Goal: Information Seeking & Learning: Learn about a topic

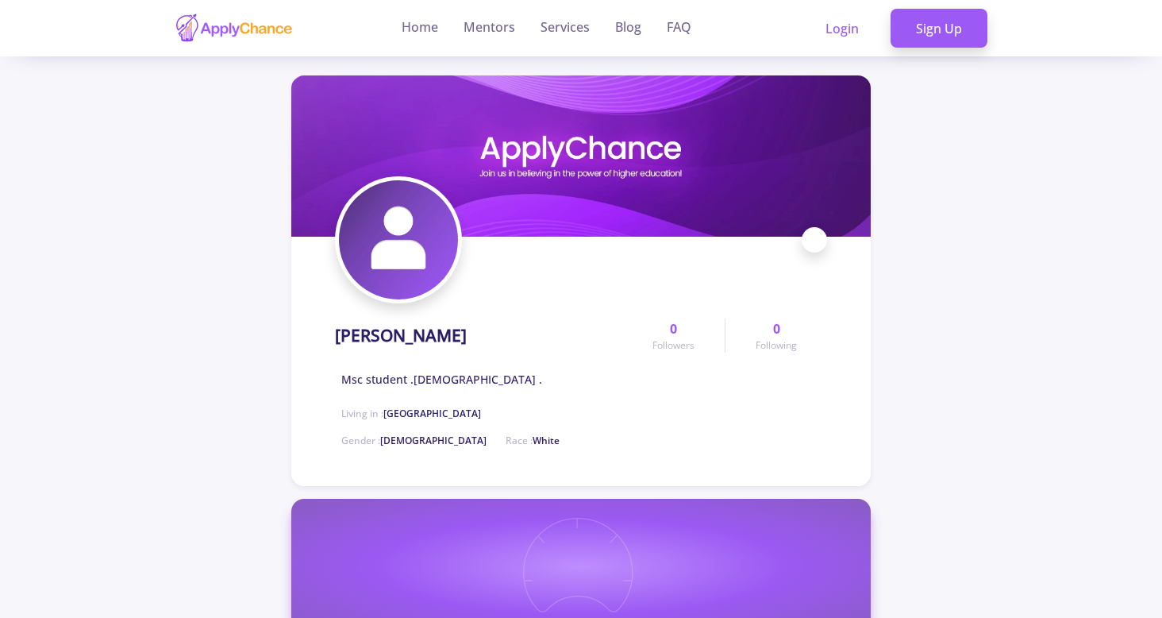
click at [348, 332] on h1 "[PERSON_NAME]" at bounding box center [401, 336] width 132 height 20
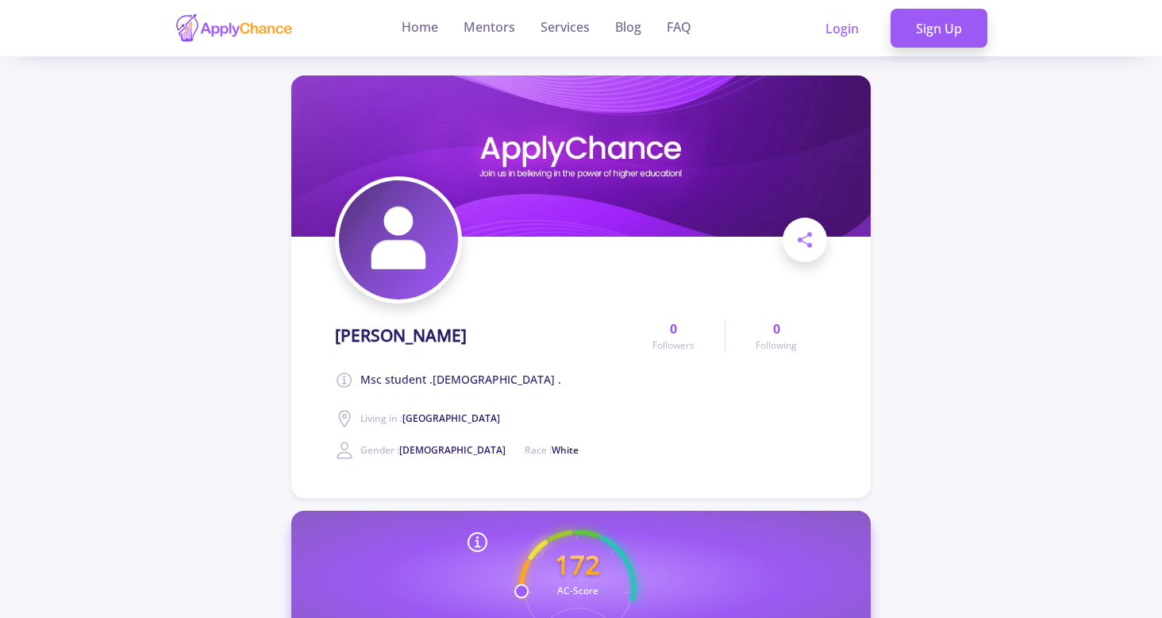
click at [467, 327] on h1 "[PERSON_NAME]" at bounding box center [401, 336] width 132 height 20
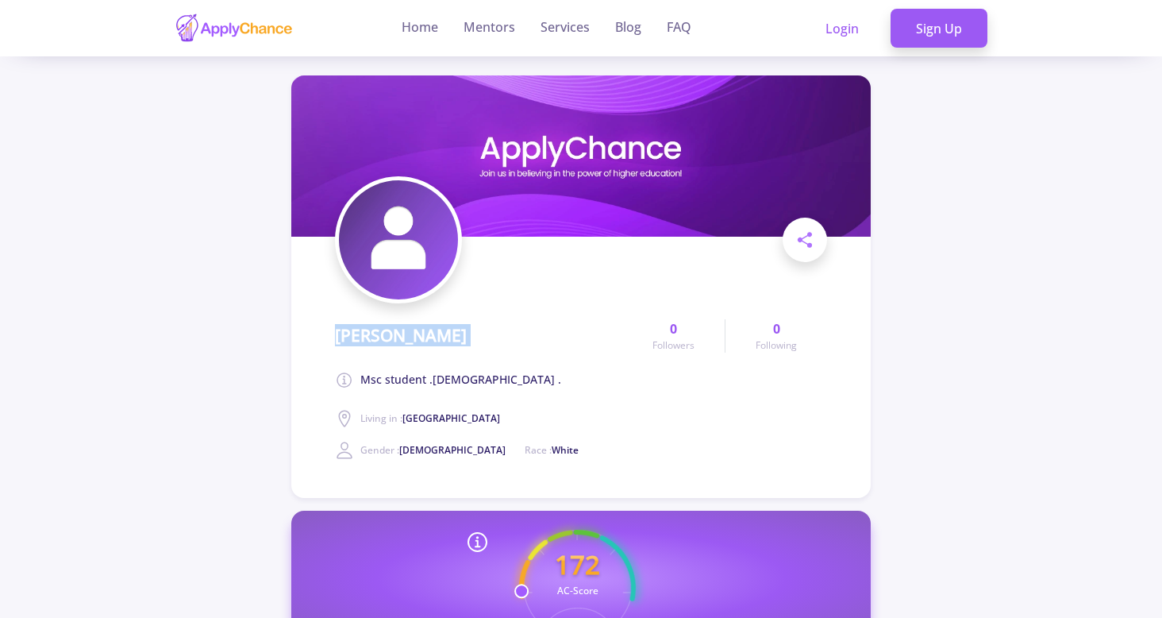
scroll to position [540, 0]
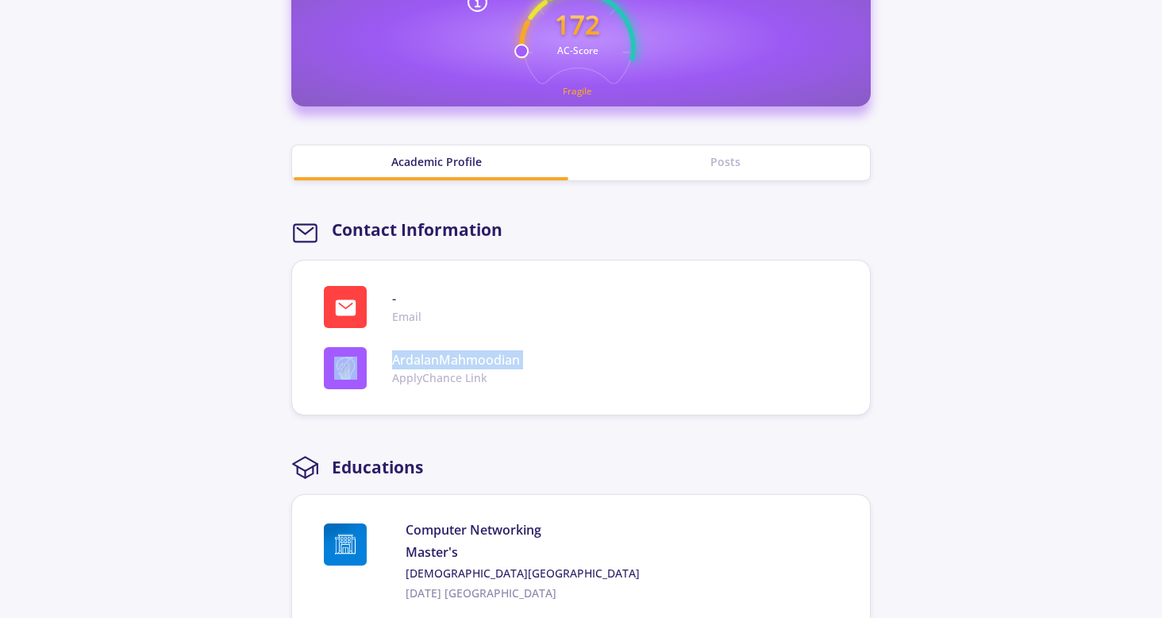
drag, startPoint x: 451, startPoint y: 314, endPoint x: 536, endPoint y: 353, distance: 93.1
click at [536, 353] on section "- Email ArdalanMahmoodian ApplyChance Link" at bounding box center [581, 338] width 580 height 156
click at [536, 353] on div "ArdalanMahmoodian ApplyChance Link" at bounding box center [587, 368] width 527 height 42
click at [492, 530] on span "Computer Networking" at bounding box center [625, 529] width 439 height 19
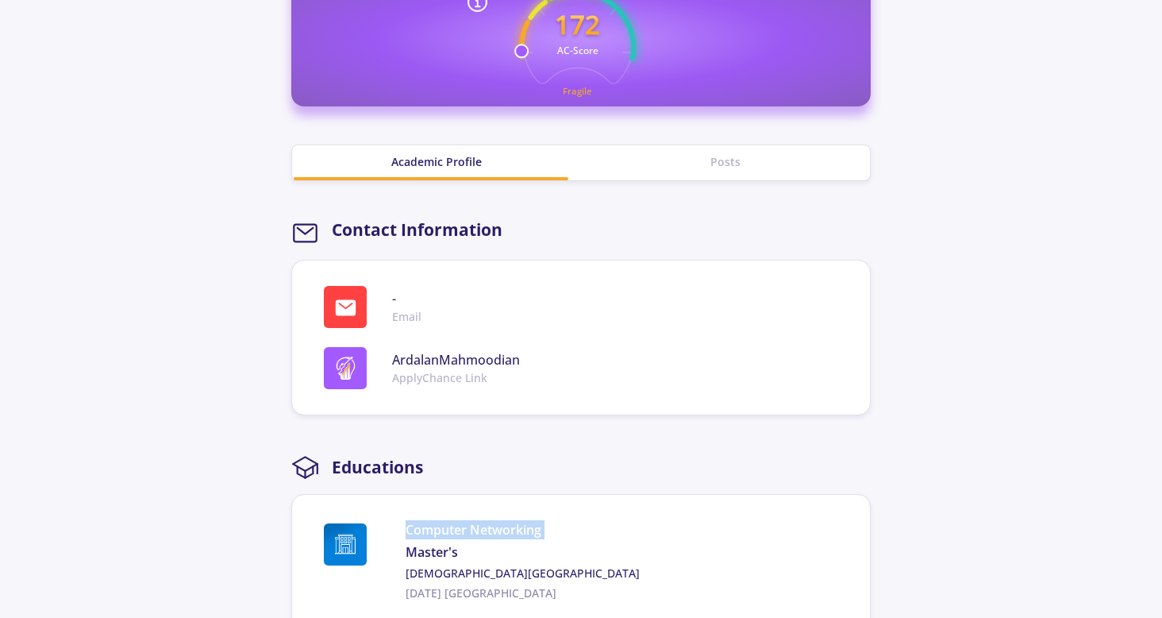
click at [492, 530] on span "Computer Networking" at bounding box center [625, 529] width 439 height 19
click at [601, 534] on span "Computer Networking" at bounding box center [625, 529] width 439 height 19
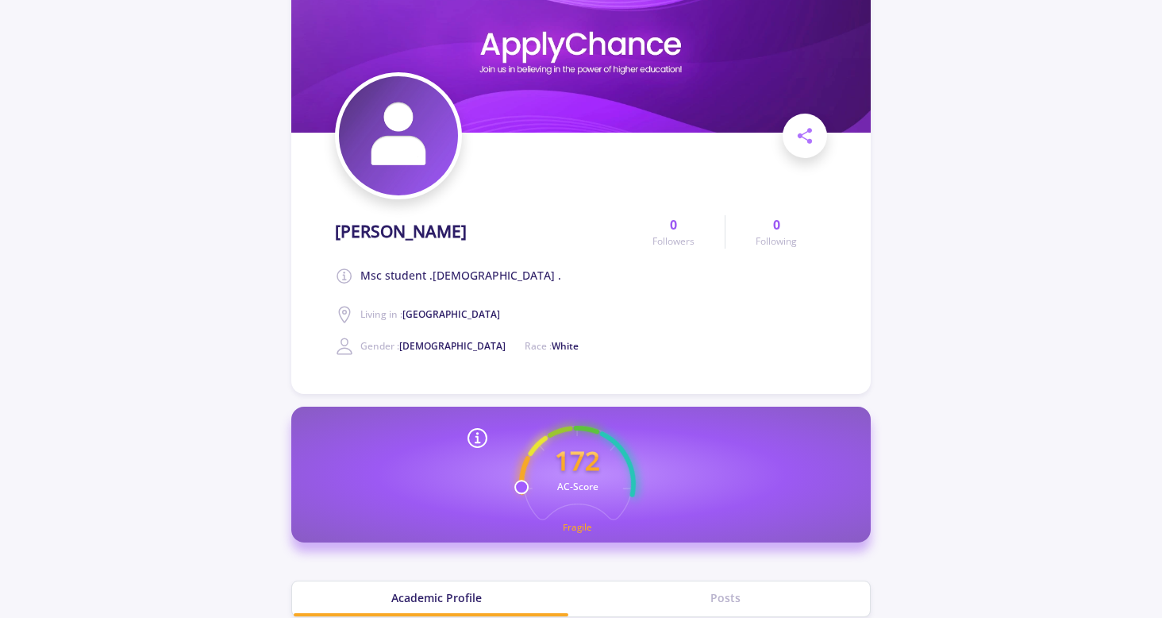
scroll to position [0, 0]
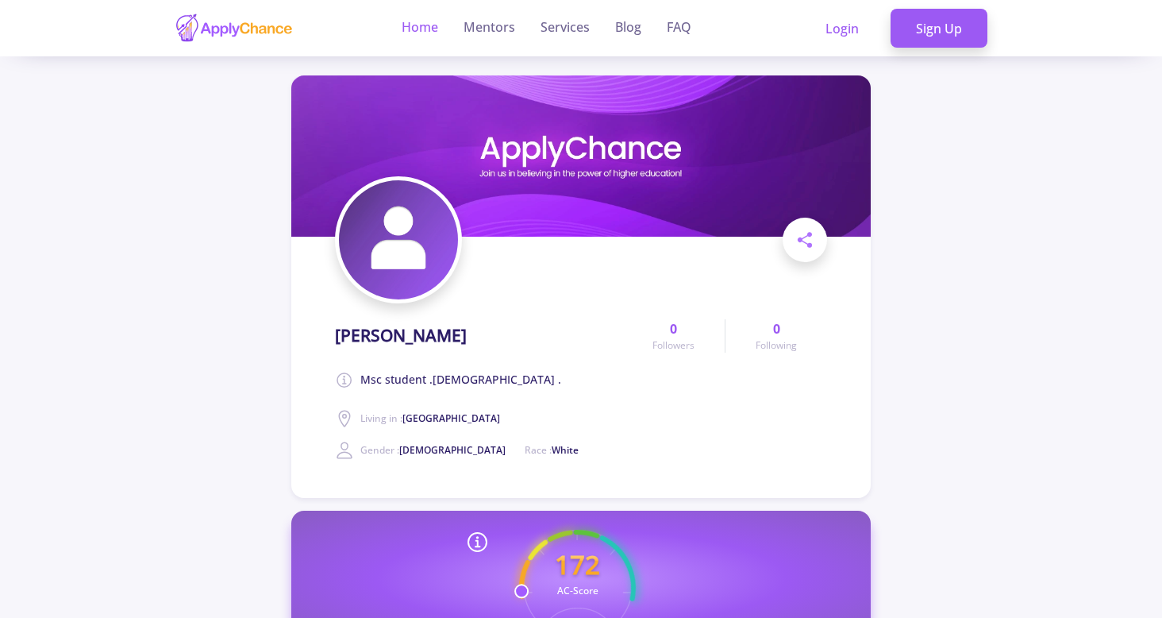
click at [416, 31] on link "Home" at bounding box center [420, 28] width 37 height 56
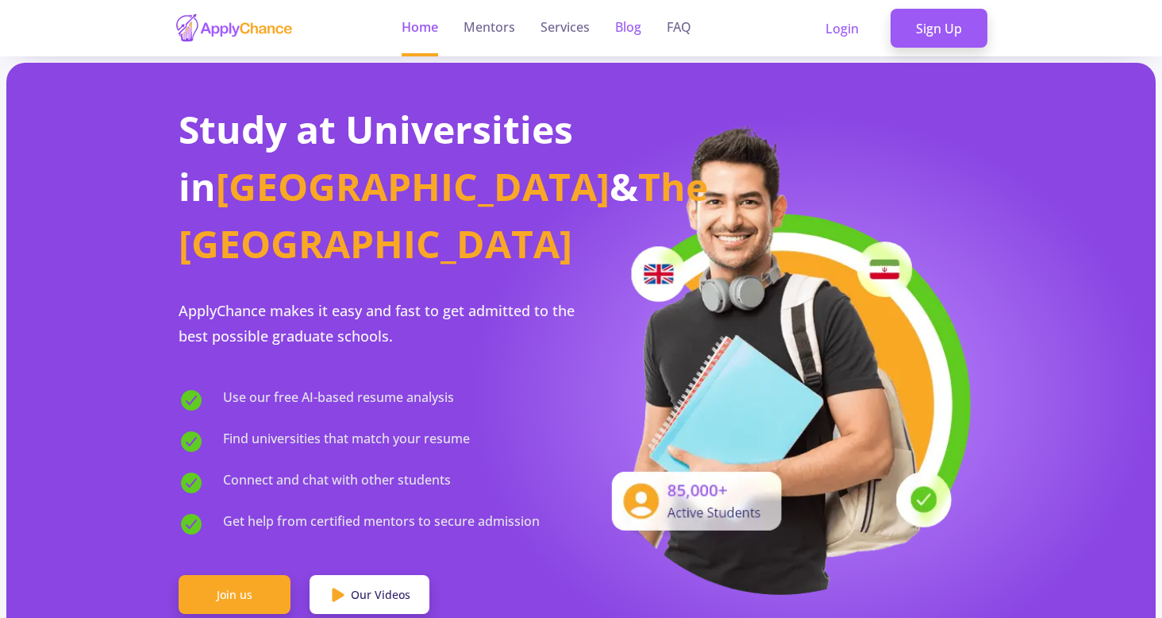
click at [635, 33] on link "Blog" at bounding box center [628, 28] width 26 height 56
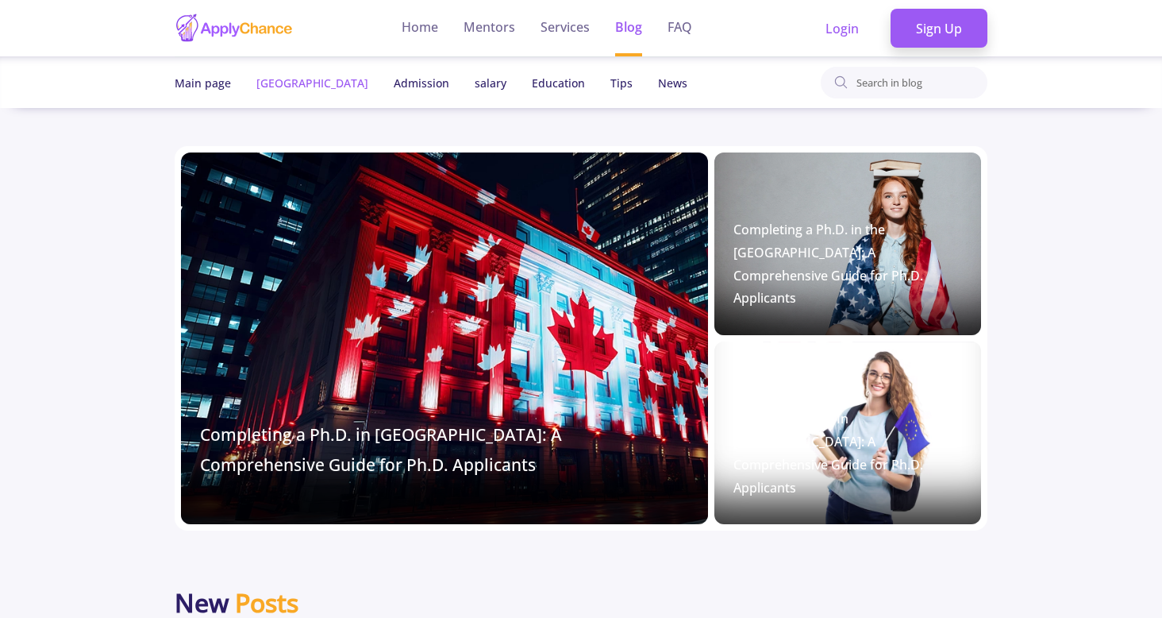
click at [267, 84] on link "[GEOGRAPHIC_DATA]" at bounding box center [312, 82] width 112 height 15
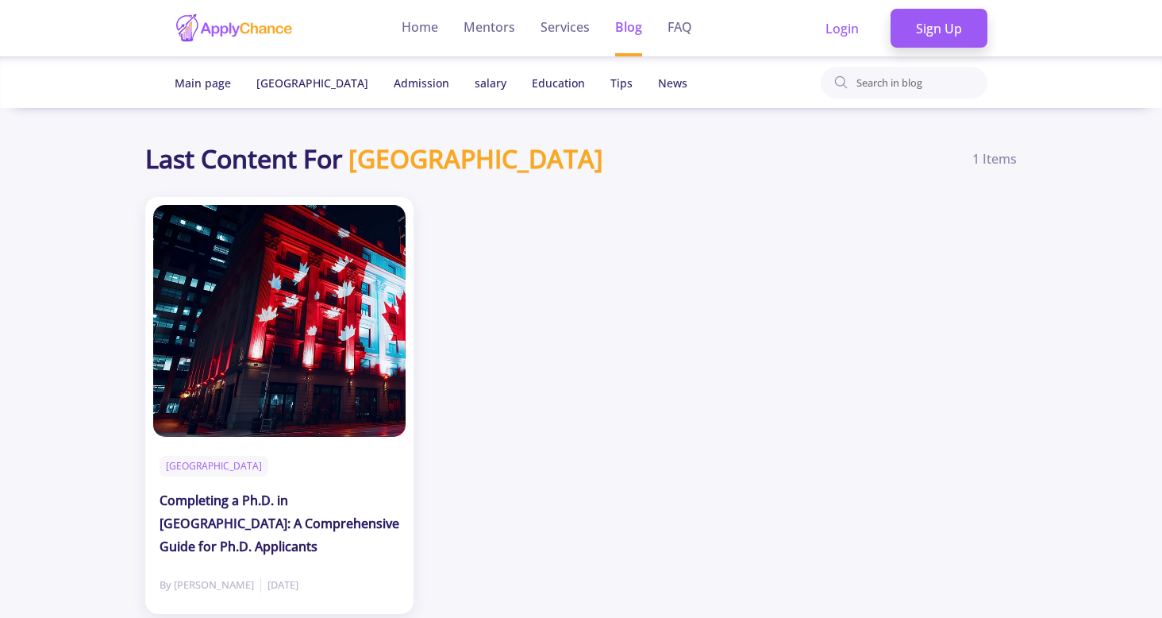
click at [258, 163] on b "Last Content For" at bounding box center [243, 159] width 197 height 38
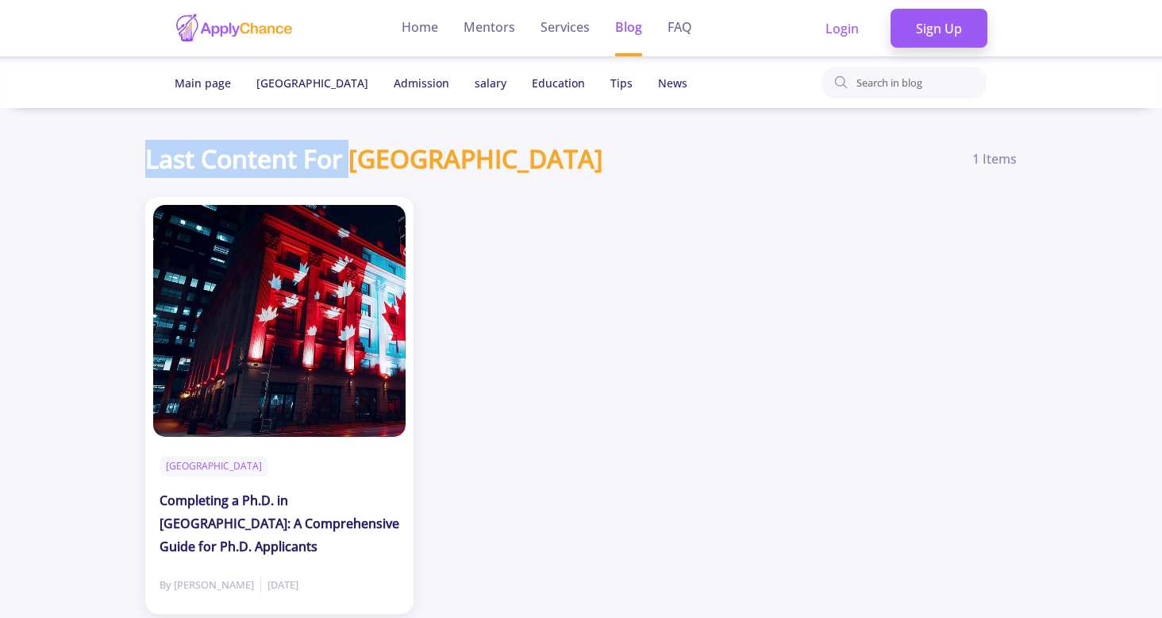
click at [258, 163] on b "Last Content For" at bounding box center [243, 159] width 197 height 38
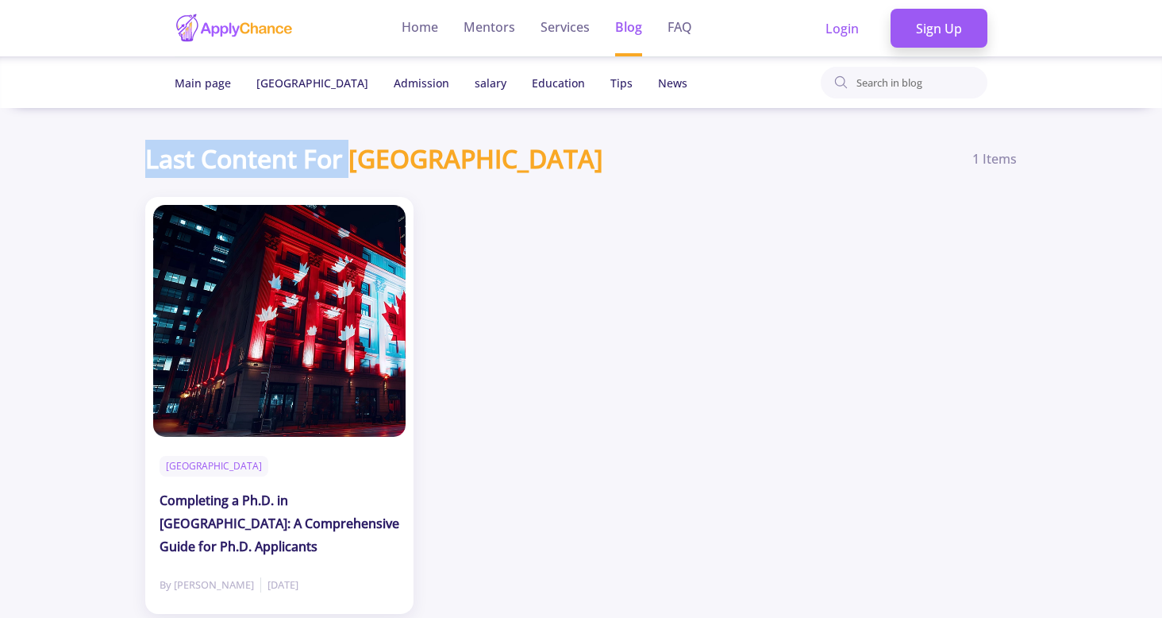
click at [258, 163] on b "Last Content For" at bounding box center [243, 159] width 197 height 38
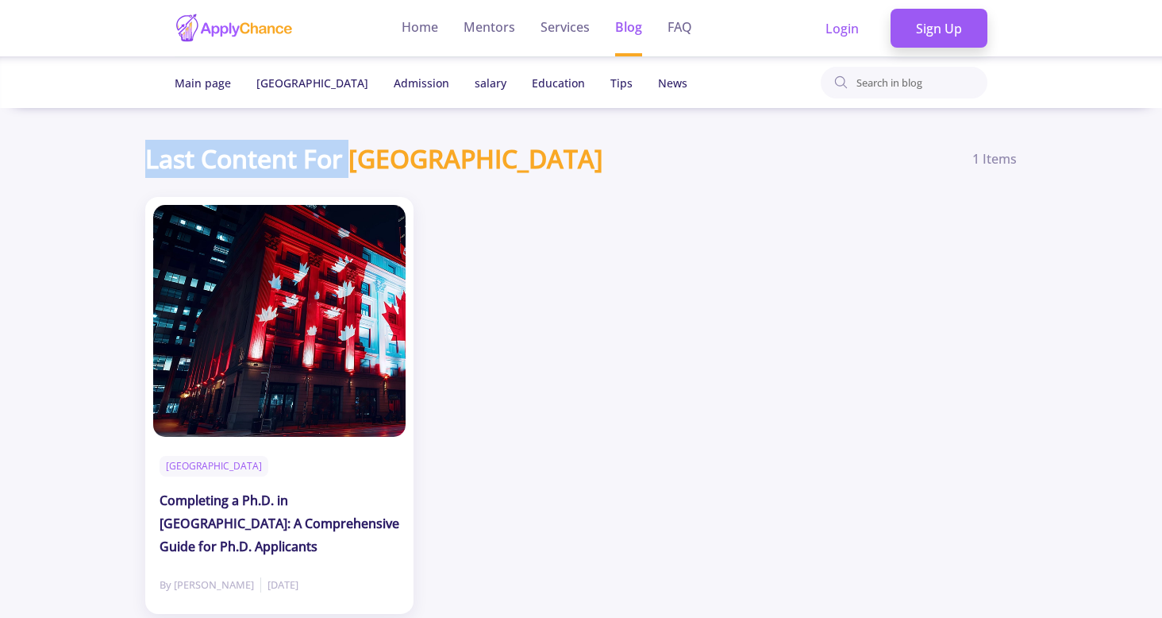
click at [258, 163] on b "Last Content For" at bounding box center [243, 159] width 197 height 38
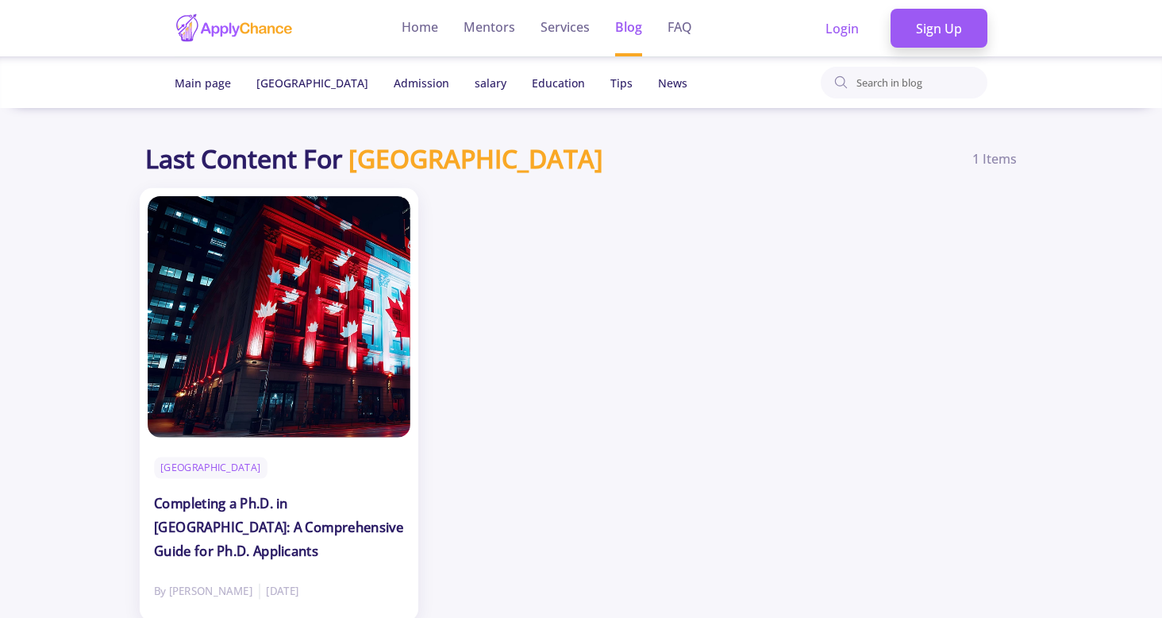
click at [263, 525] on h2 "Completing a Ph.D. in [GEOGRAPHIC_DATA]: A Comprehensive Guide for Ph.D. Applic…" at bounding box center [279, 527] width 250 height 71
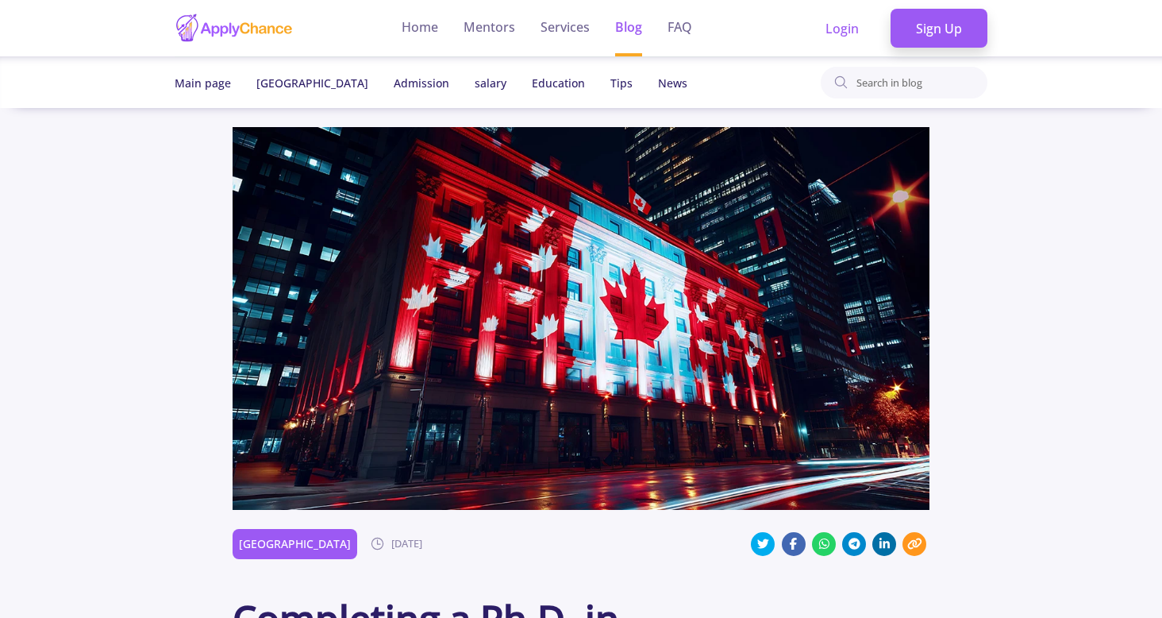
click at [431, 541] on div "Canada [DATE]" at bounding box center [349, 544] width 233 height 30
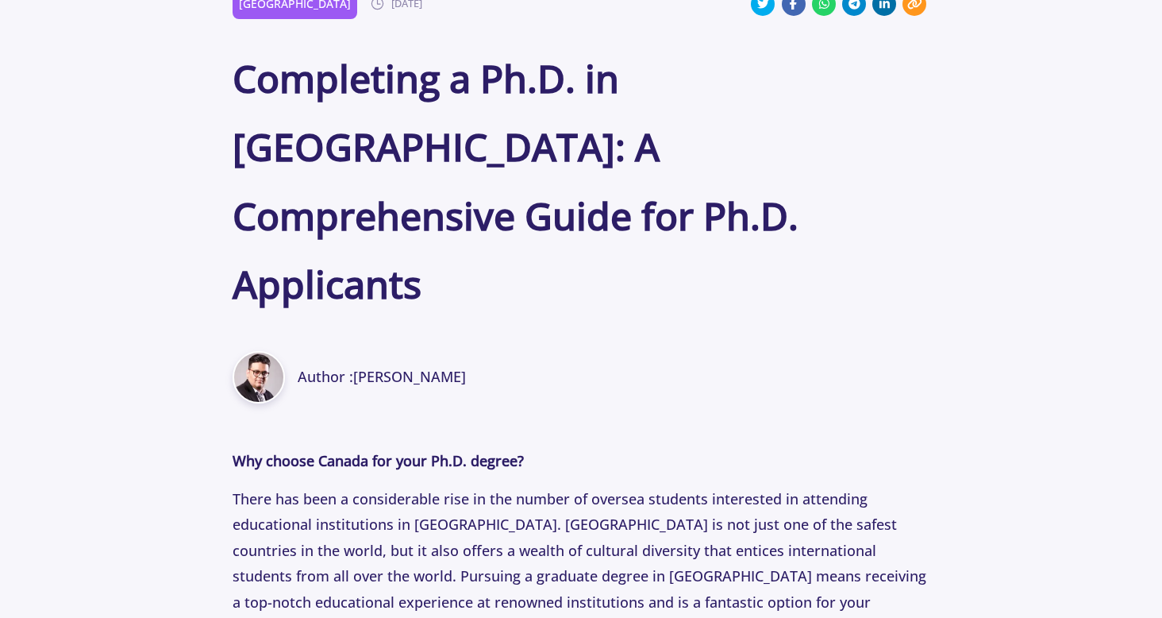
click at [431, 541] on p "There has been a considerable rise in the number of oversea students interested…" at bounding box center [581, 602] width 697 height 232
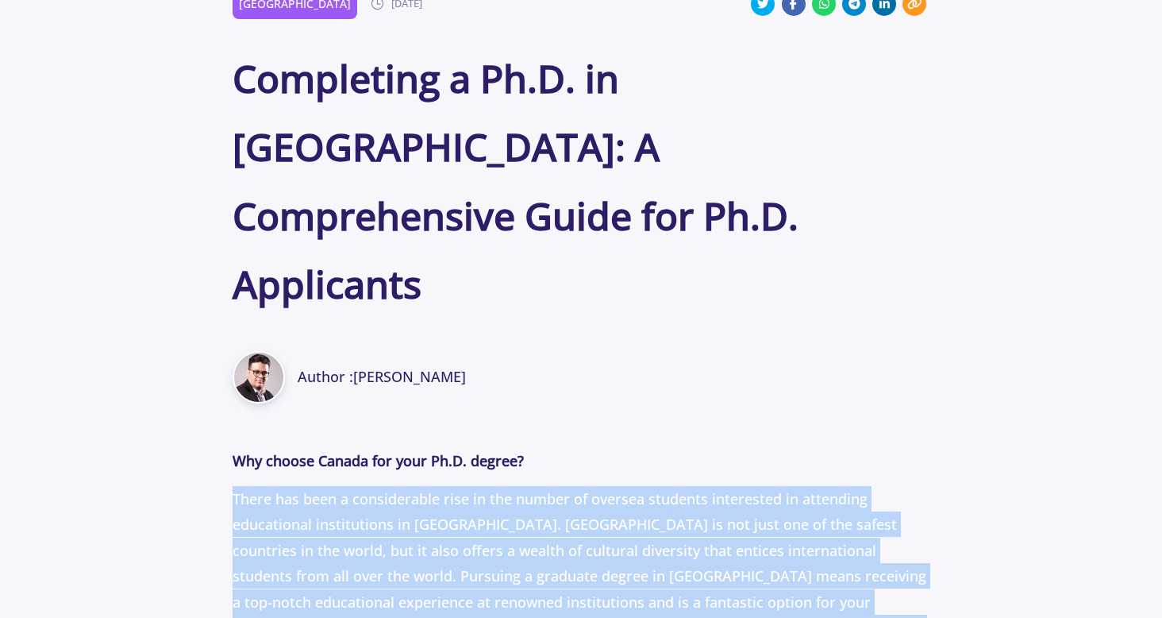
click at [431, 541] on p "There has been a considerable rise in the number of oversea students interested…" at bounding box center [581, 602] width 697 height 232
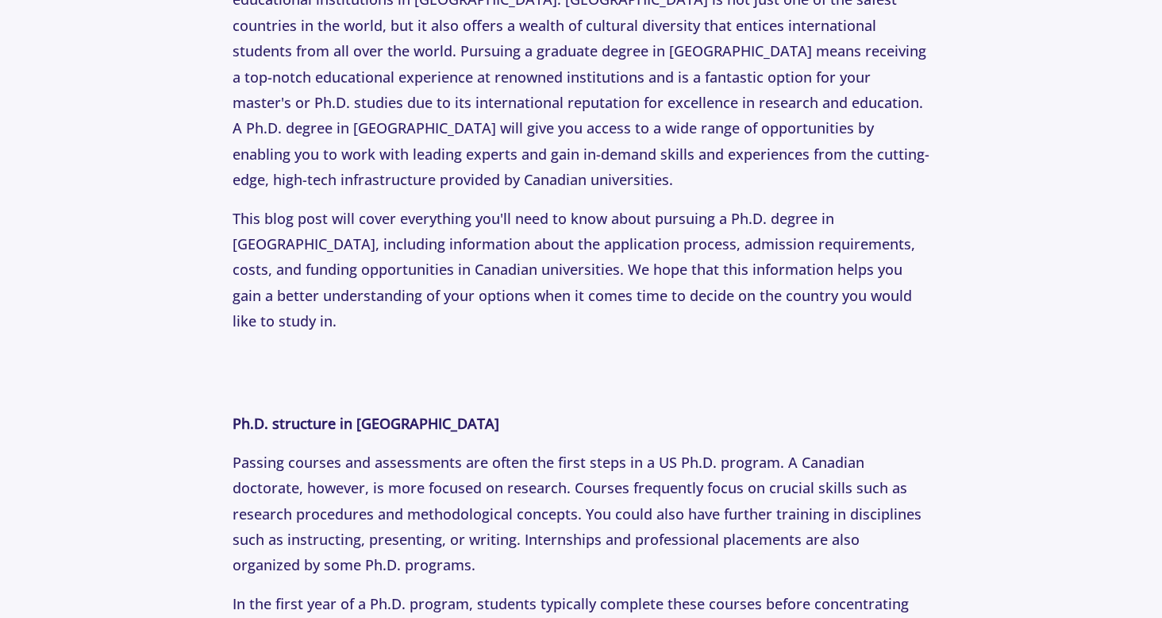
scroll to position [1080, 0]
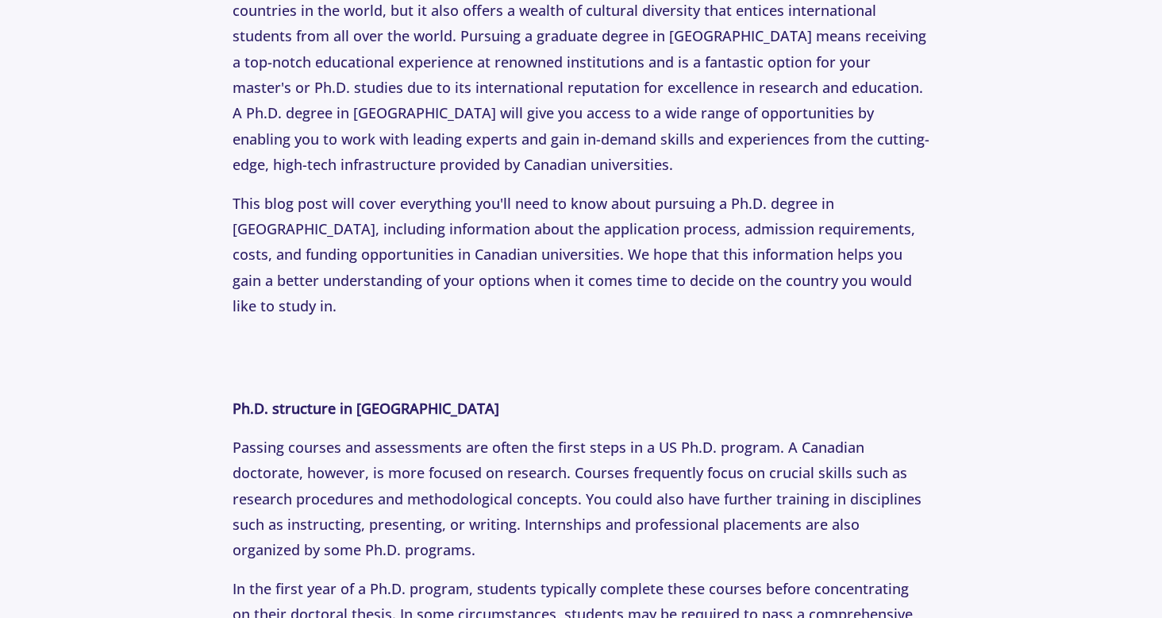
click at [411, 434] on p "Passing courses and assessments are often the first steps in a US Ph.D. program…" at bounding box center [581, 498] width 697 height 129
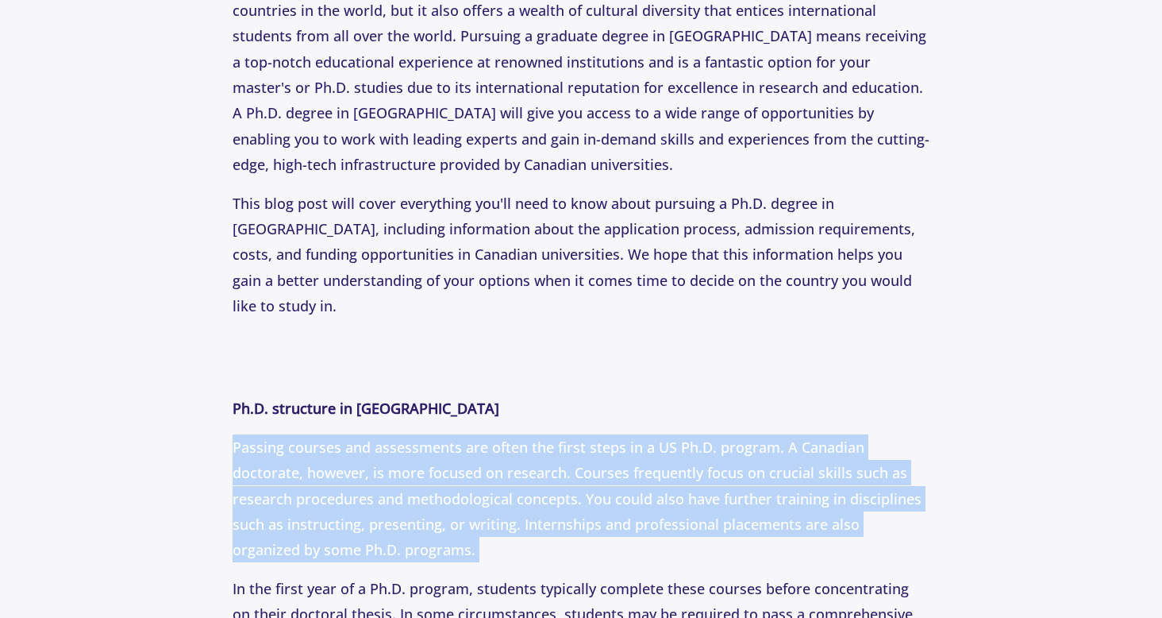
click at [411, 434] on p "Passing courses and assessments are often the first steps in a US Ph.D. program…" at bounding box center [581, 498] width 697 height 129
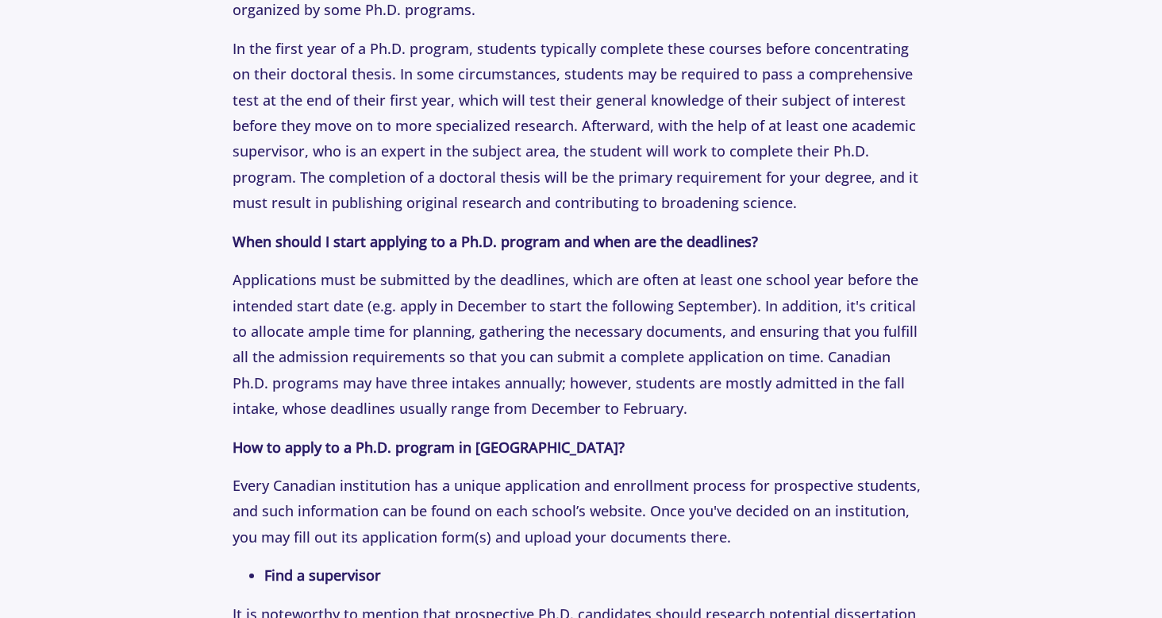
scroll to position [2160, 0]
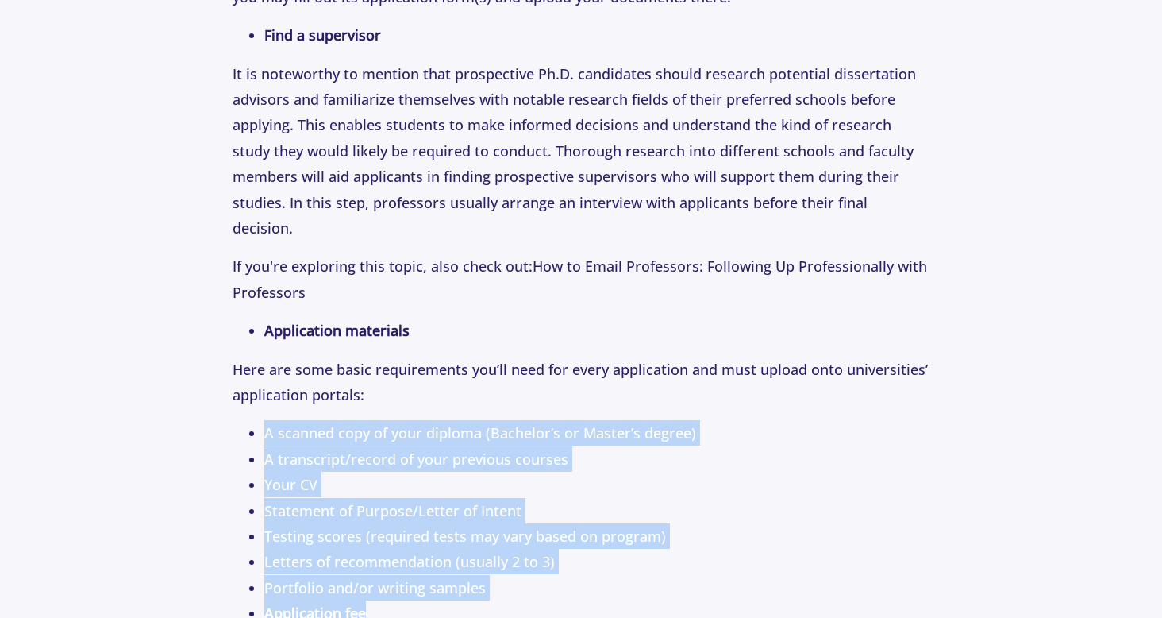
drag, startPoint x: 457, startPoint y: 495, endPoint x: 378, endPoint y: 280, distance: 228.6
click at [378, 280] on p "Why choose Canada for your Ph.D. degree? There has been a considerable rise in …" at bounding box center [581, 376] width 697 height 3096
click at [378, 357] on p "Here are some basic requirements you’ll need for every application and must upl…" at bounding box center [581, 383] width 697 height 52
drag, startPoint x: 378, startPoint y: 280, endPoint x: 499, endPoint y: 469, distance: 224.2
click at [499, 469] on p "Why choose Canada for your Ph.D. degree? There has been a considerable rise in …" at bounding box center [581, 376] width 697 height 3096
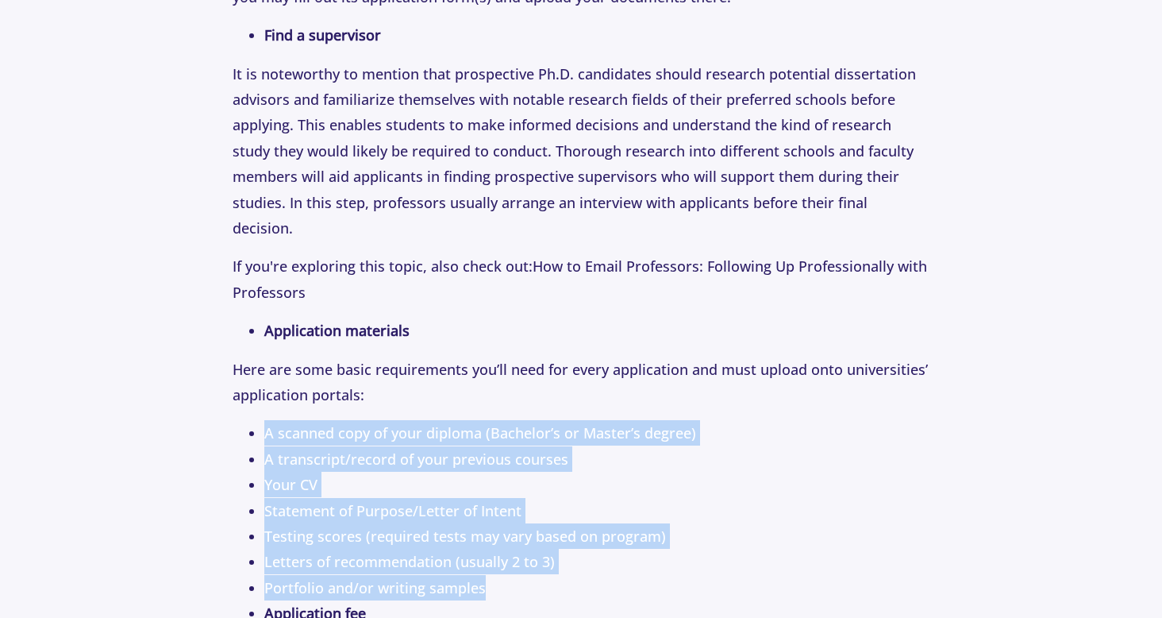
click at [499, 575] on li "Portfolio and/or writing samples" at bounding box center [596, 587] width 665 height 25
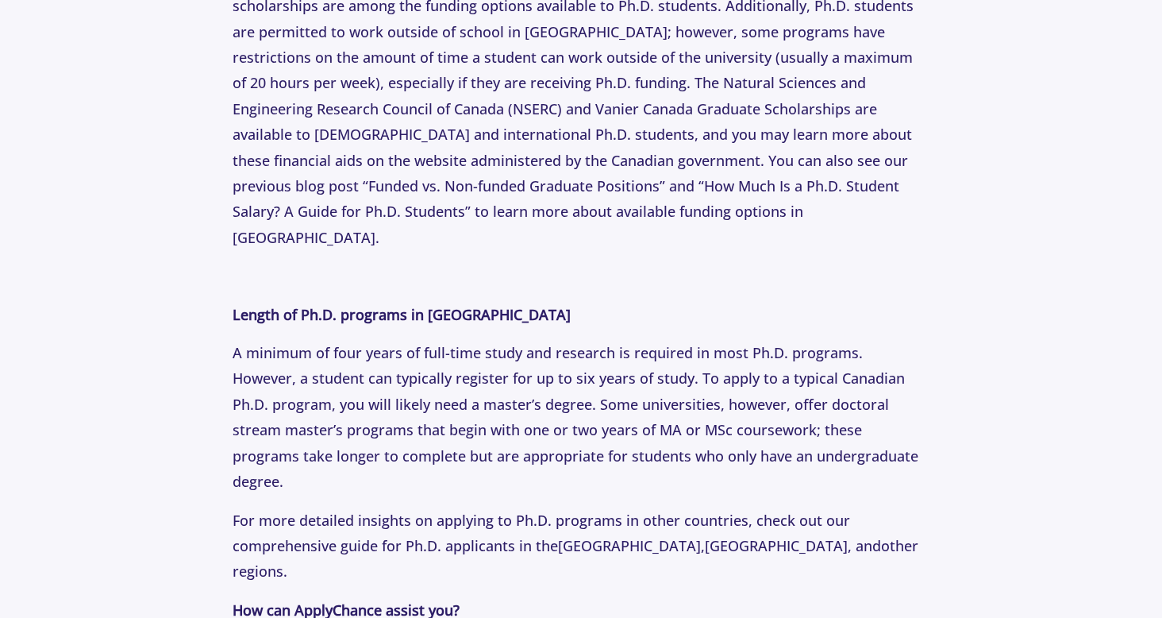
scroll to position [3240, 0]
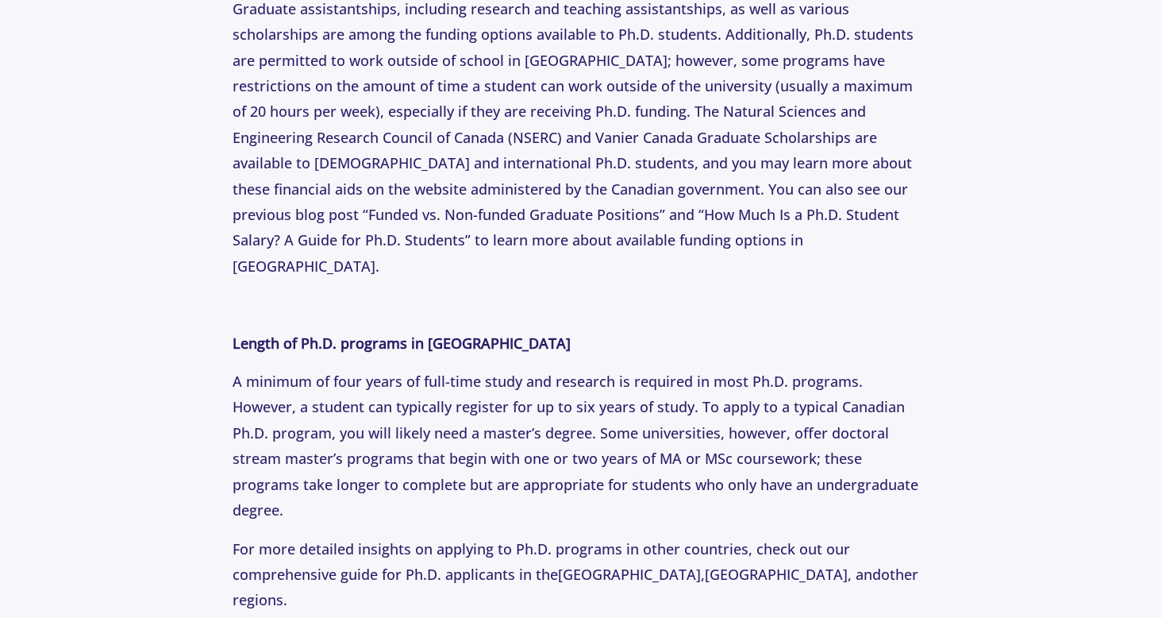
click at [518, 368] on p "A minimum of four years of full-time study and research is required in most Ph.…" at bounding box center [581, 445] width 697 height 154
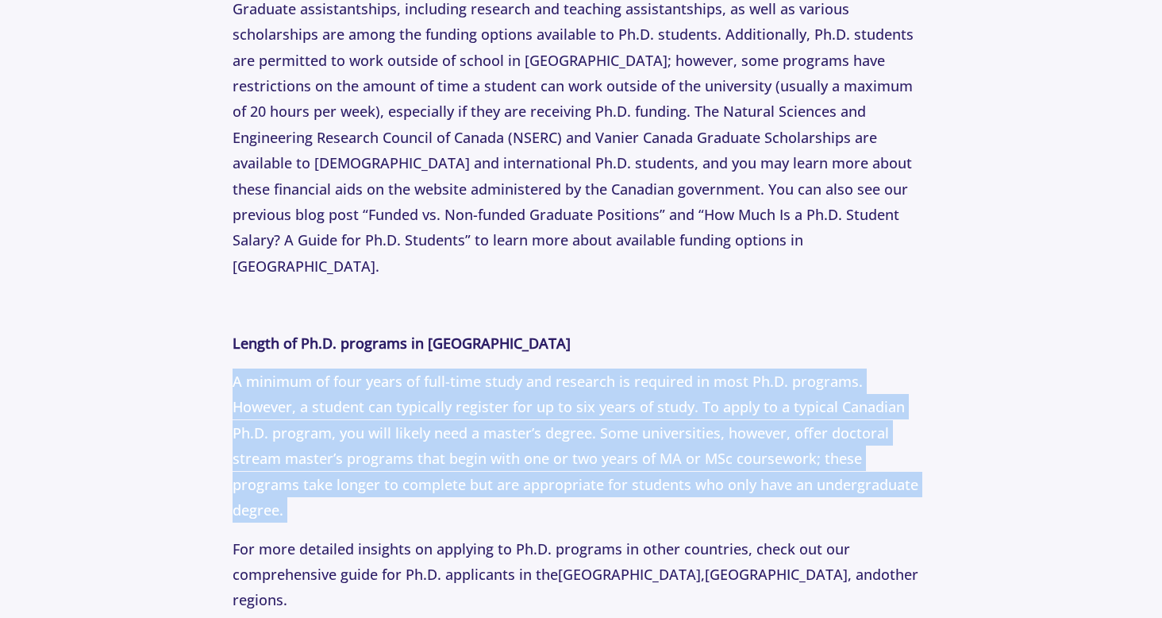
click at [518, 368] on p "A minimum of four years of full-time study and research is required in most Ph.…" at bounding box center [581, 445] width 697 height 154
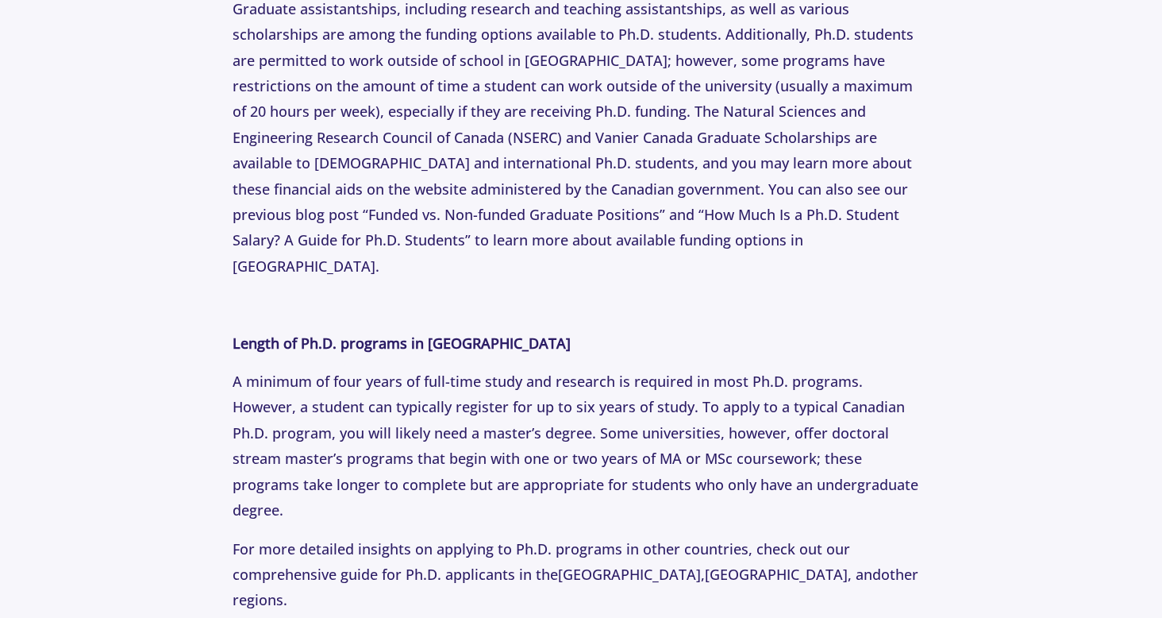
click at [518, 368] on p "A minimum of four years of full-time study and research is required in most Ph.…" at bounding box center [581, 445] width 697 height 154
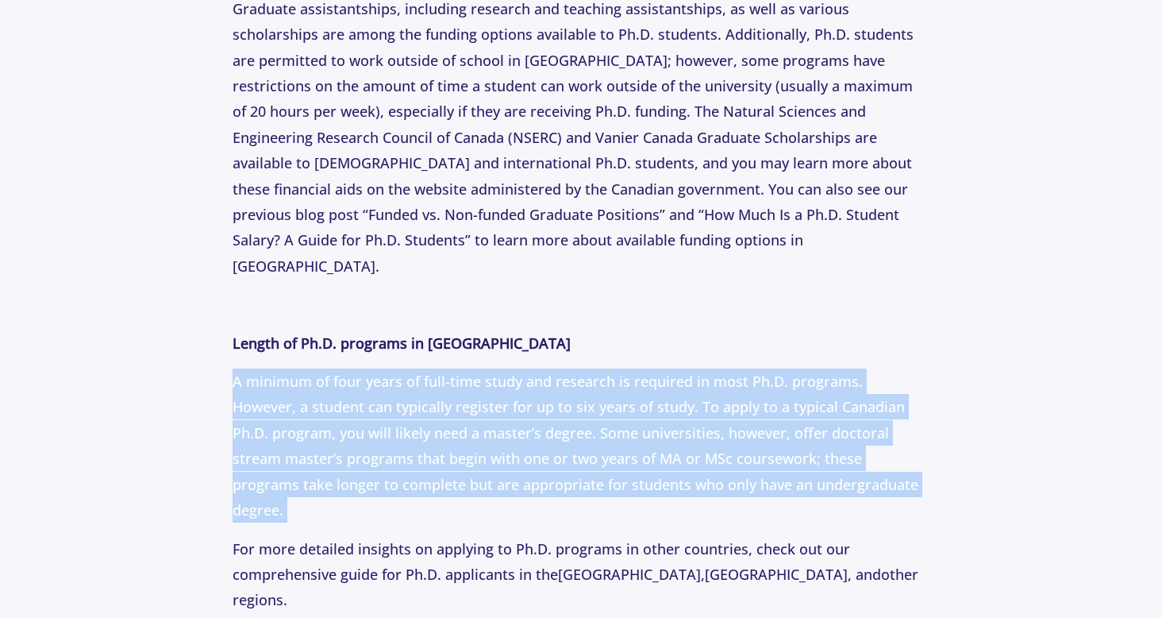
click at [518, 368] on p "A minimum of four years of full-time study and research is required in most Ph.…" at bounding box center [581, 445] width 697 height 154
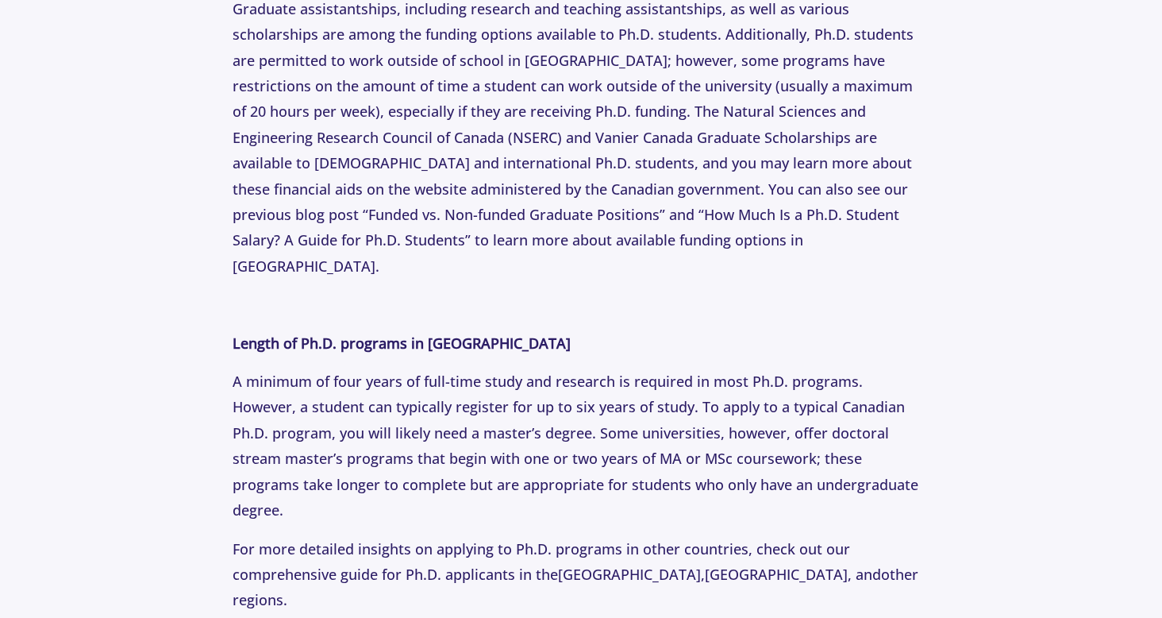
click at [518, 368] on p "A minimum of four years of full-time study and research is required in most Ph.…" at bounding box center [581, 445] width 697 height 154
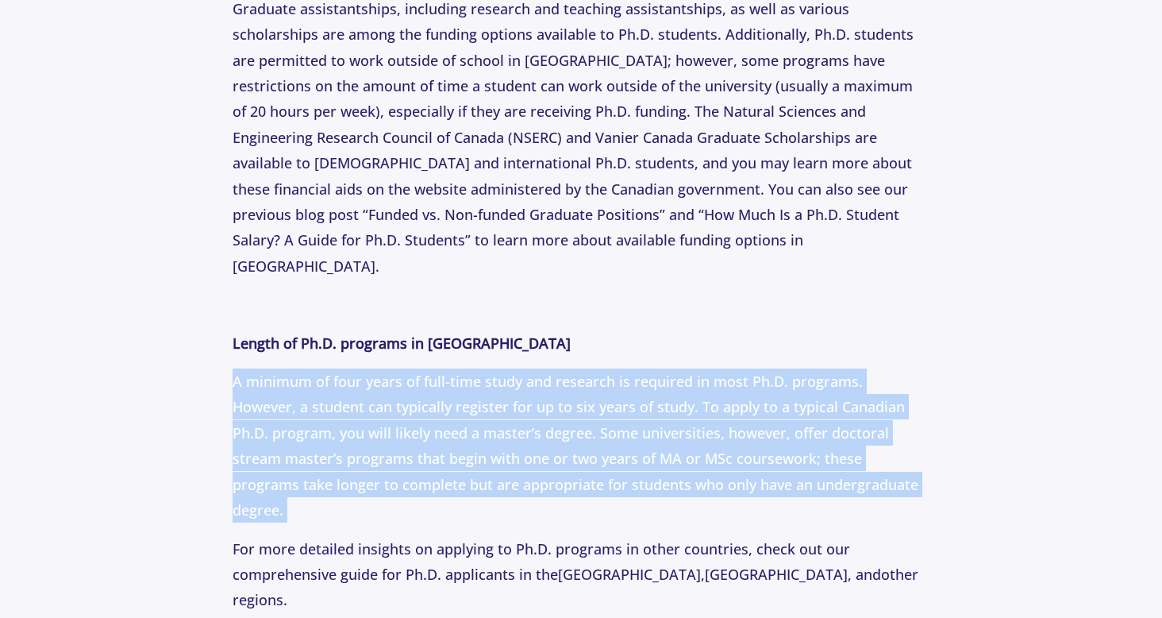
click at [518, 368] on p "A minimum of four years of full-time study and research is required in most Ph.…" at bounding box center [581, 445] width 697 height 154
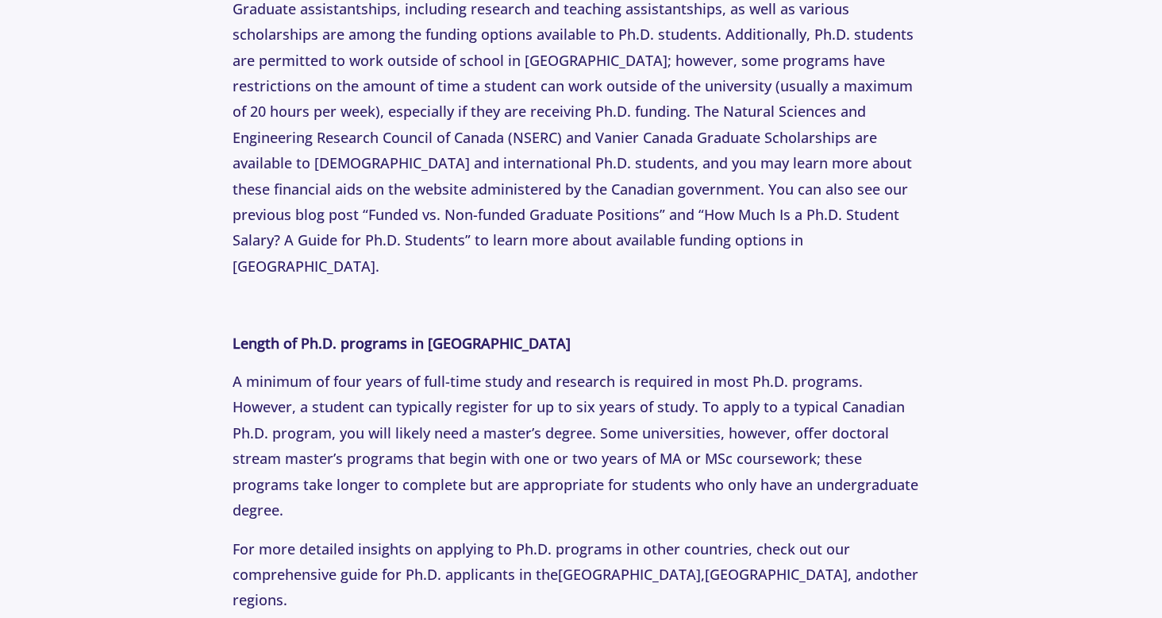
click at [518, 368] on p "A minimum of four years of full-time study and research is required in most Ph.…" at bounding box center [581, 445] width 697 height 154
click at [572, 291] on p at bounding box center [581, 303] width 697 height 25
